Goal: Find contact information: Find contact information

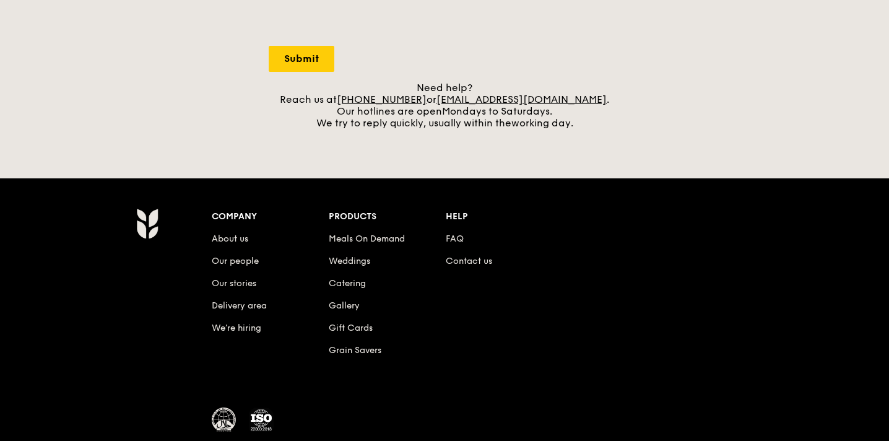
scroll to position [492, 0]
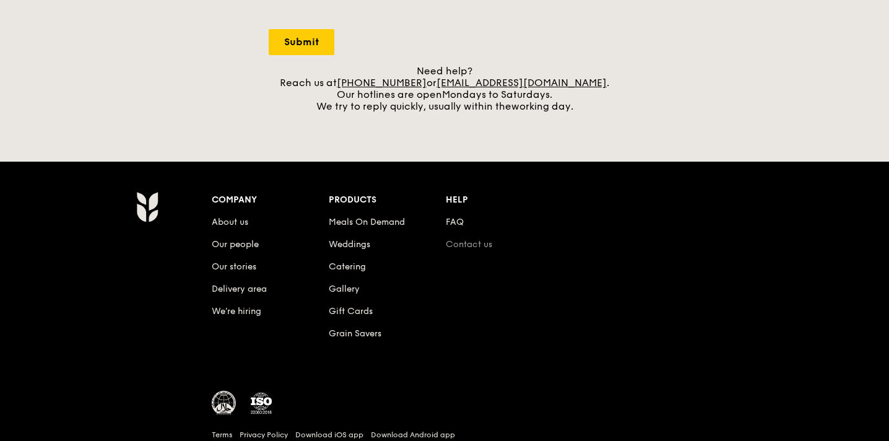
click at [469, 241] on link "Contact us" at bounding box center [469, 244] width 46 height 11
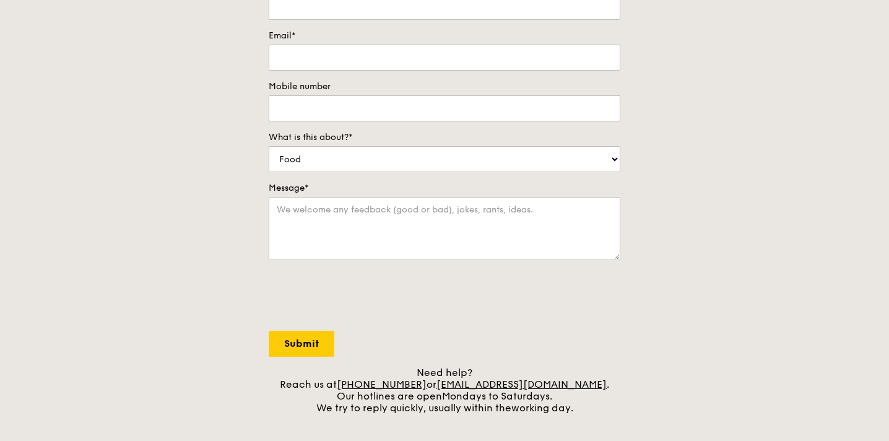
scroll to position [0, 0]
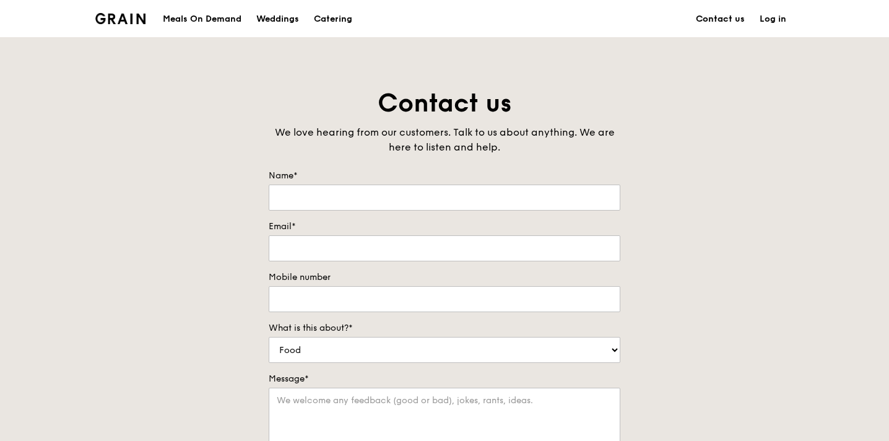
click at [718, 15] on link "Contact us" at bounding box center [720, 19] width 64 height 37
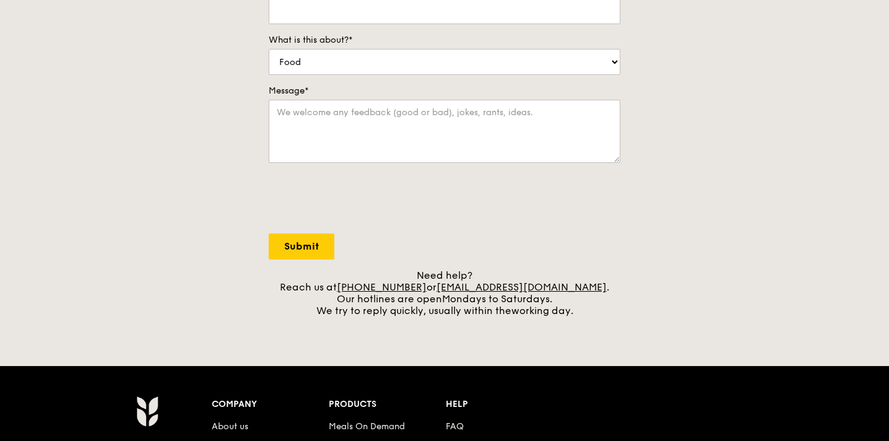
scroll to position [239, 0]
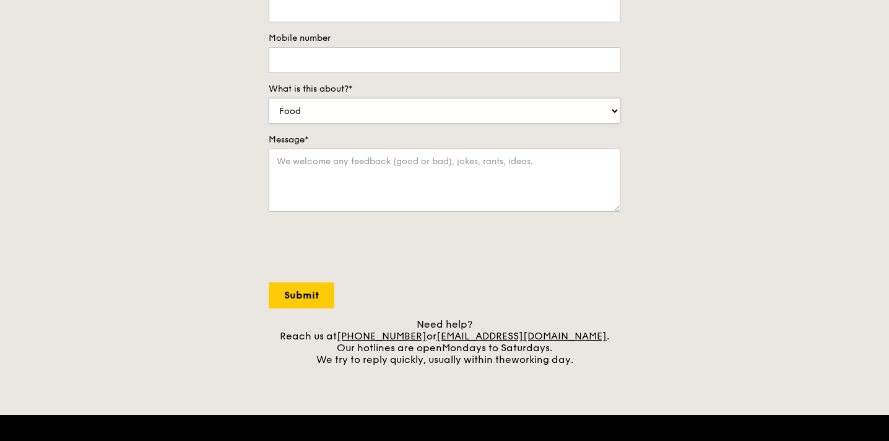
click at [447, 97] on div "What is this about?* Food Service Billing/Payment Catering Others" at bounding box center [445, 103] width 352 height 41
click at [446, 106] on select "Food Service Billing/Payment Catering Others" at bounding box center [445, 111] width 352 height 26
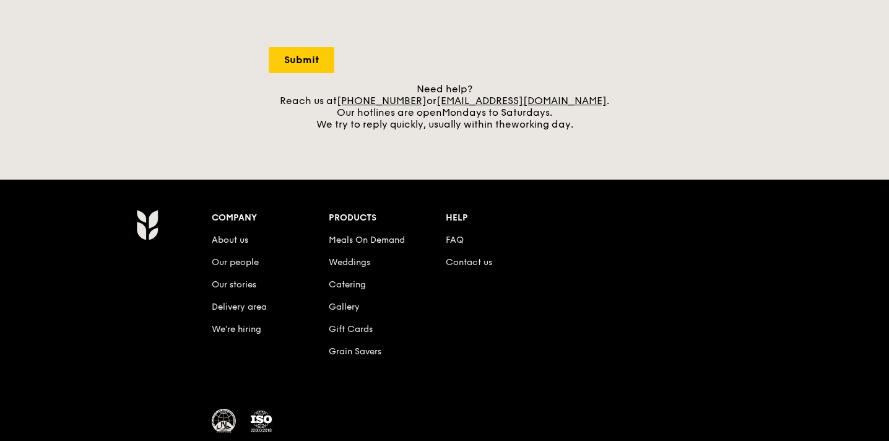
scroll to position [486, 0]
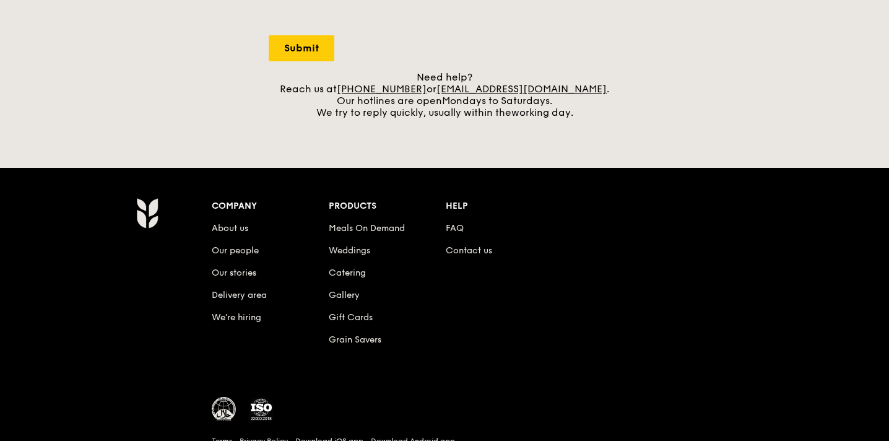
click at [359, 279] on li "Catering" at bounding box center [387, 270] width 117 height 22
click at [234, 249] on link "Our people" at bounding box center [235, 250] width 47 height 11
